Goal: Task Accomplishment & Management: Manage account settings

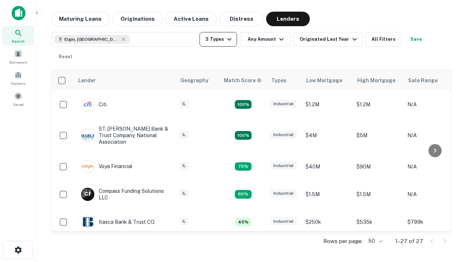
click at [218, 39] on button "3 Types" at bounding box center [217, 39] width 37 height 15
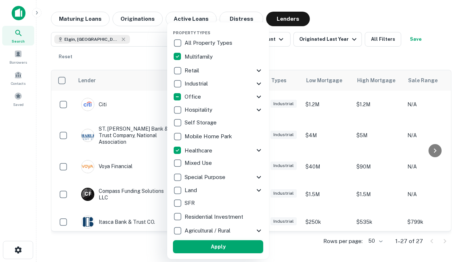
click at [218, 247] on button "Apply" at bounding box center [218, 246] width 90 height 13
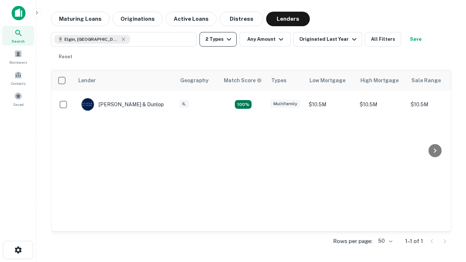
click at [218, 39] on button "2 Types" at bounding box center [217, 39] width 37 height 15
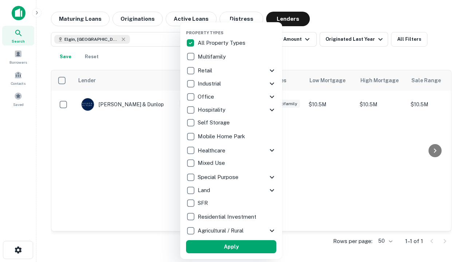
click at [231, 247] on button "Apply" at bounding box center [231, 246] width 90 height 13
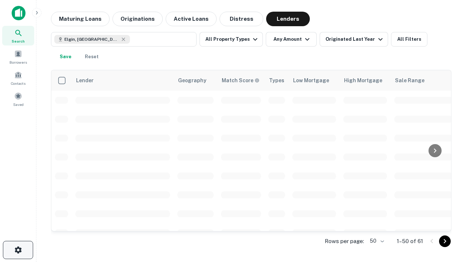
click at [18, 250] on icon "button" at bounding box center [18, 249] width 9 height 9
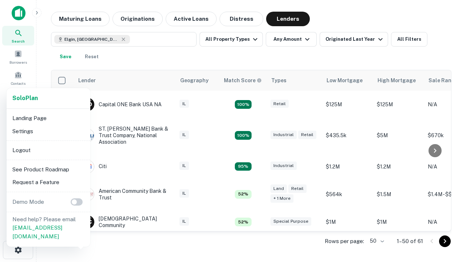
click at [48, 150] on li "Logout" at bounding box center [48, 150] width 78 height 13
